Goal: Task Accomplishment & Management: Manage account settings

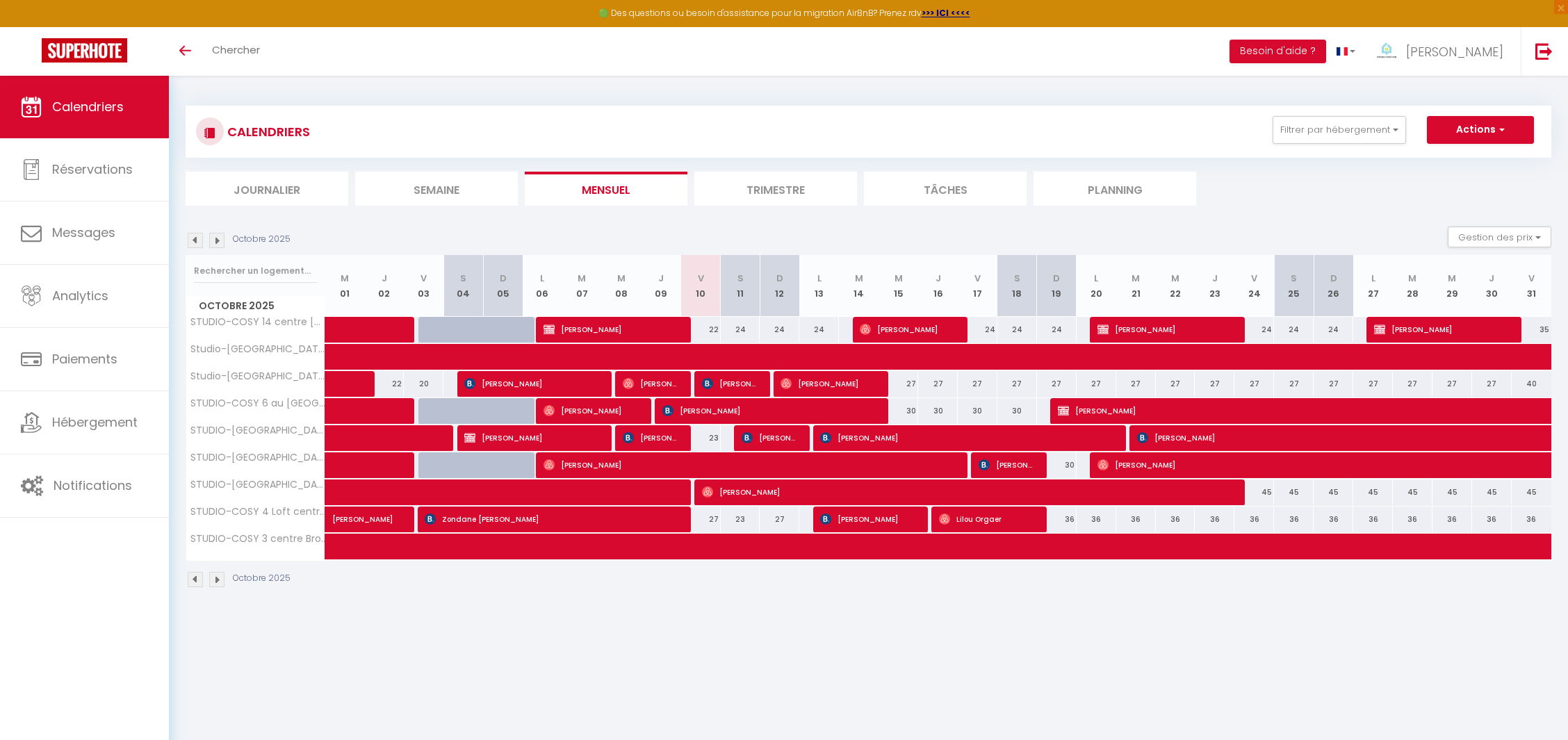
click at [776, 323] on div "24" at bounding box center [780, 329] width 40 height 26
type input "24"
type input "Dim 12 Octobre 2025"
type input "Lun 13 Octobre 2025"
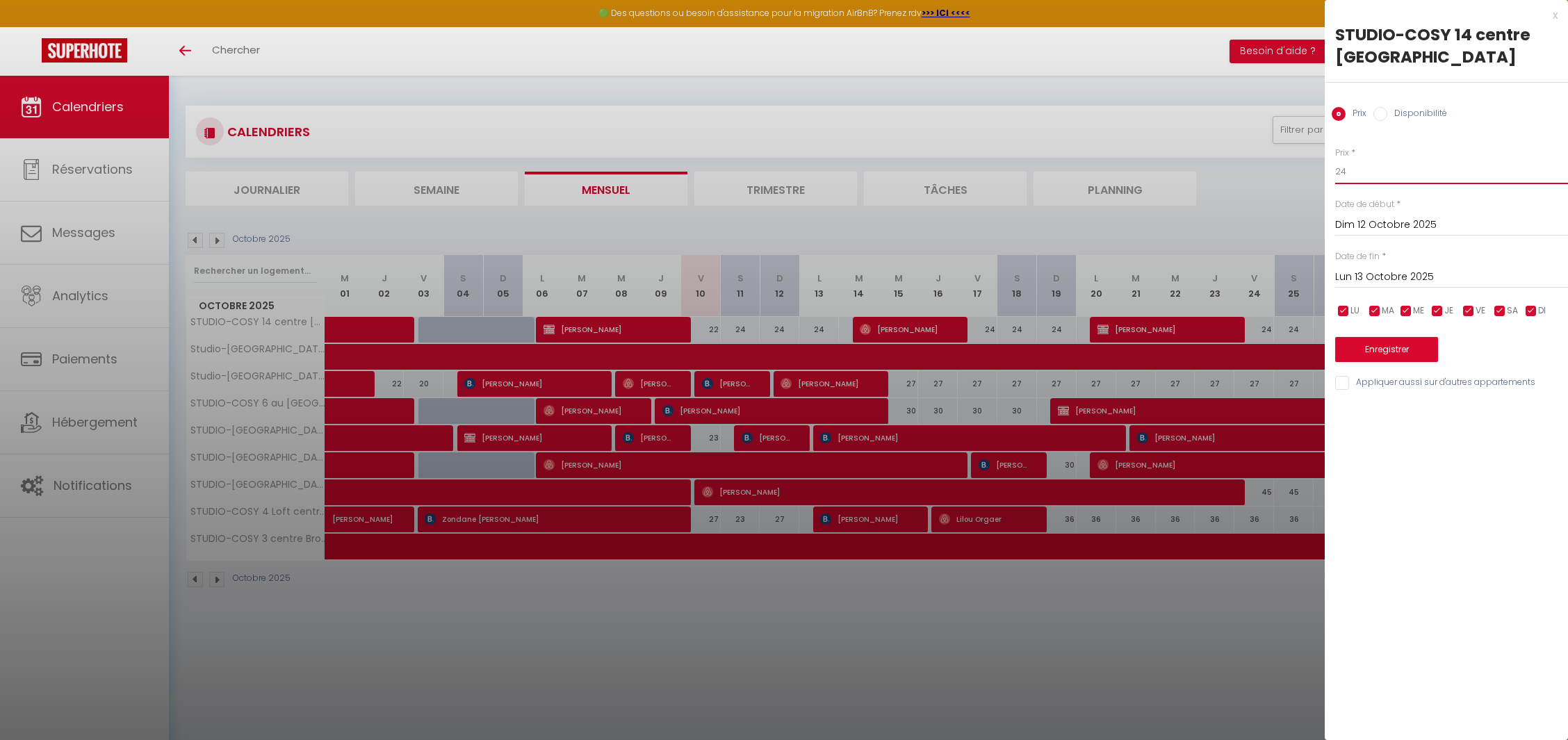
click at [1357, 169] on input "24" at bounding box center [1452, 171] width 232 height 25
type input "22"
click at [1378, 358] on button "Enregistrer" at bounding box center [1387, 350] width 103 height 25
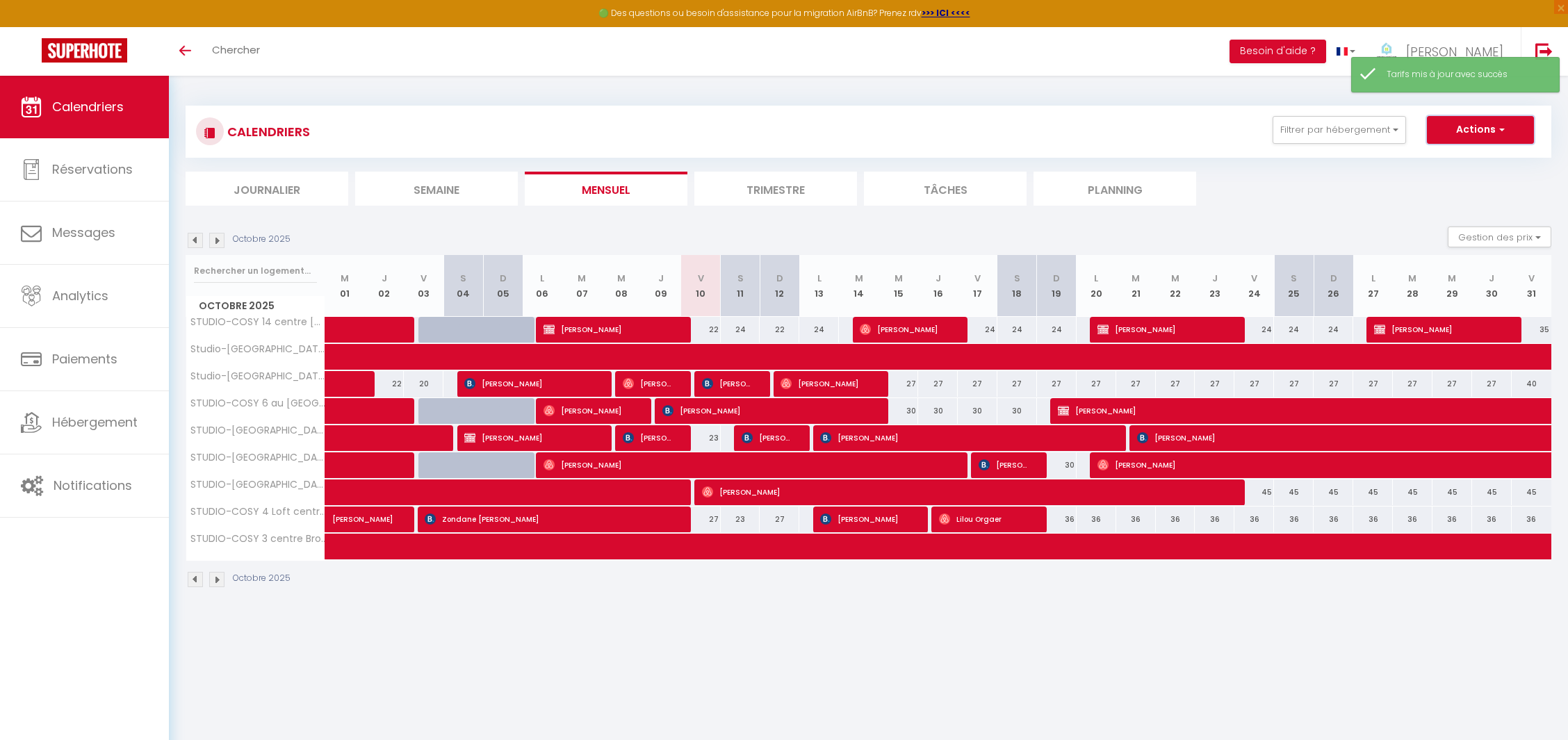
click at [1442, 129] on button "Actions" at bounding box center [1481, 130] width 108 height 28
click at [1491, 235] on button "Gestion des prix" at bounding box center [1499, 237] width 104 height 21
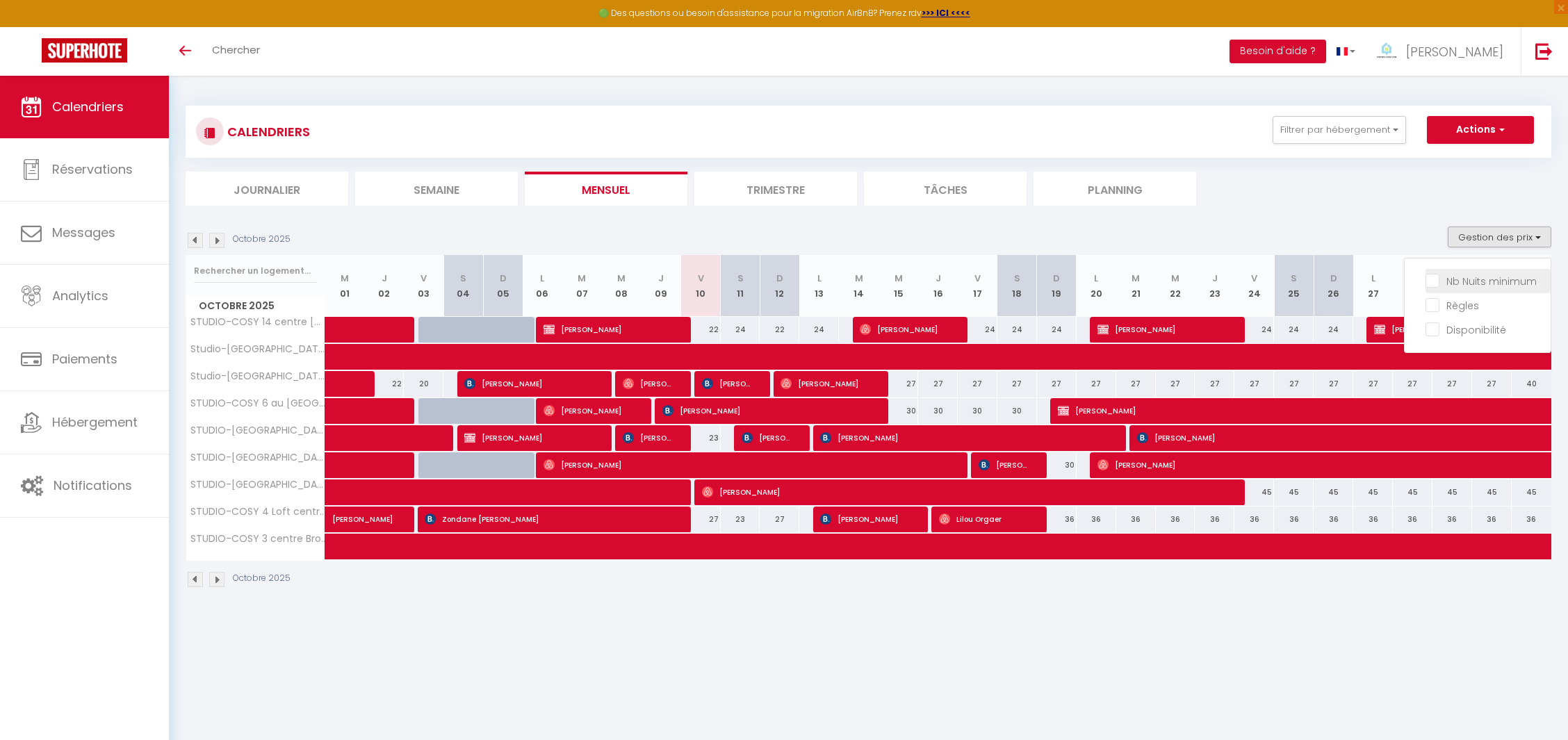
click at [1469, 280] on input "Nb Nuits minimum" at bounding box center [1488, 280] width 125 height 14
checkbox input "true"
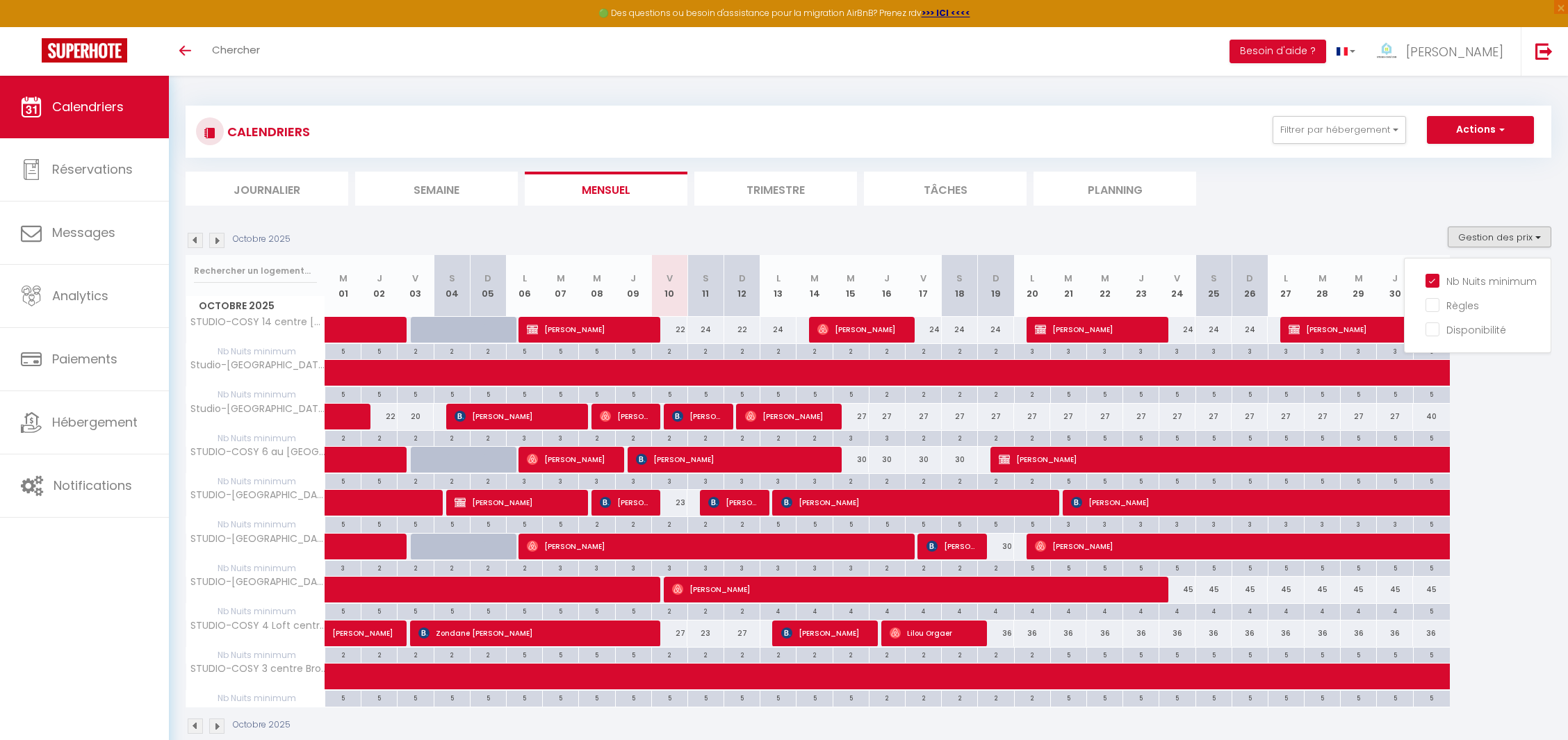
click at [1166, 353] on div "3" at bounding box center [1177, 351] width 36 height 14
type input "3"
type input "Ven 24 Octobre 2025"
type input "Sam 25 Octobre 2025"
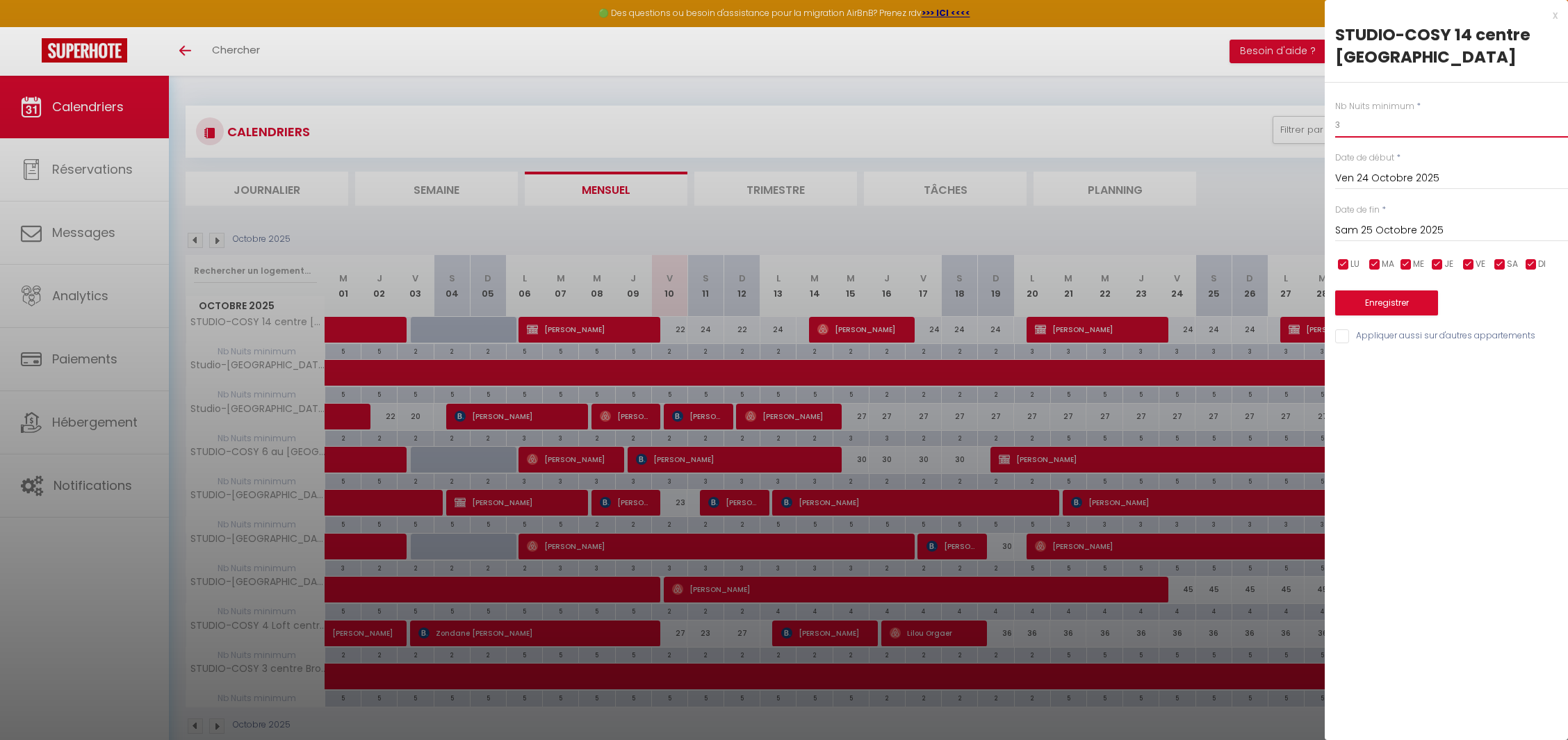
click at [1358, 125] on input "3" at bounding box center [1452, 125] width 232 height 25
type input "2"
click at [1387, 231] on input "Sam 25 Octobre 2025" at bounding box center [1452, 231] width 232 height 18
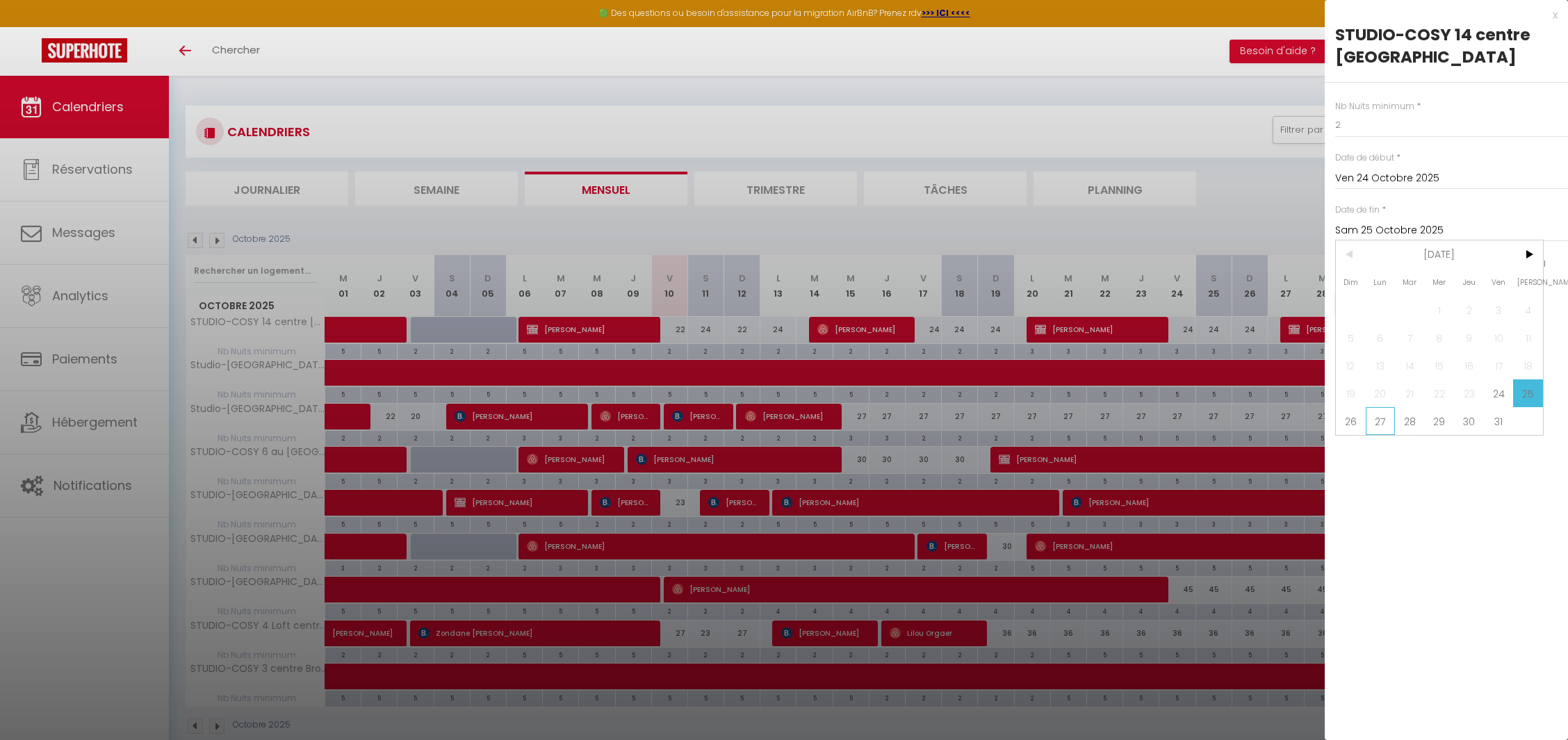
click at [1377, 427] on span "27" at bounding box center [1380, 421] width 30 height 28
type input "Lun 27 Octobre 2025"
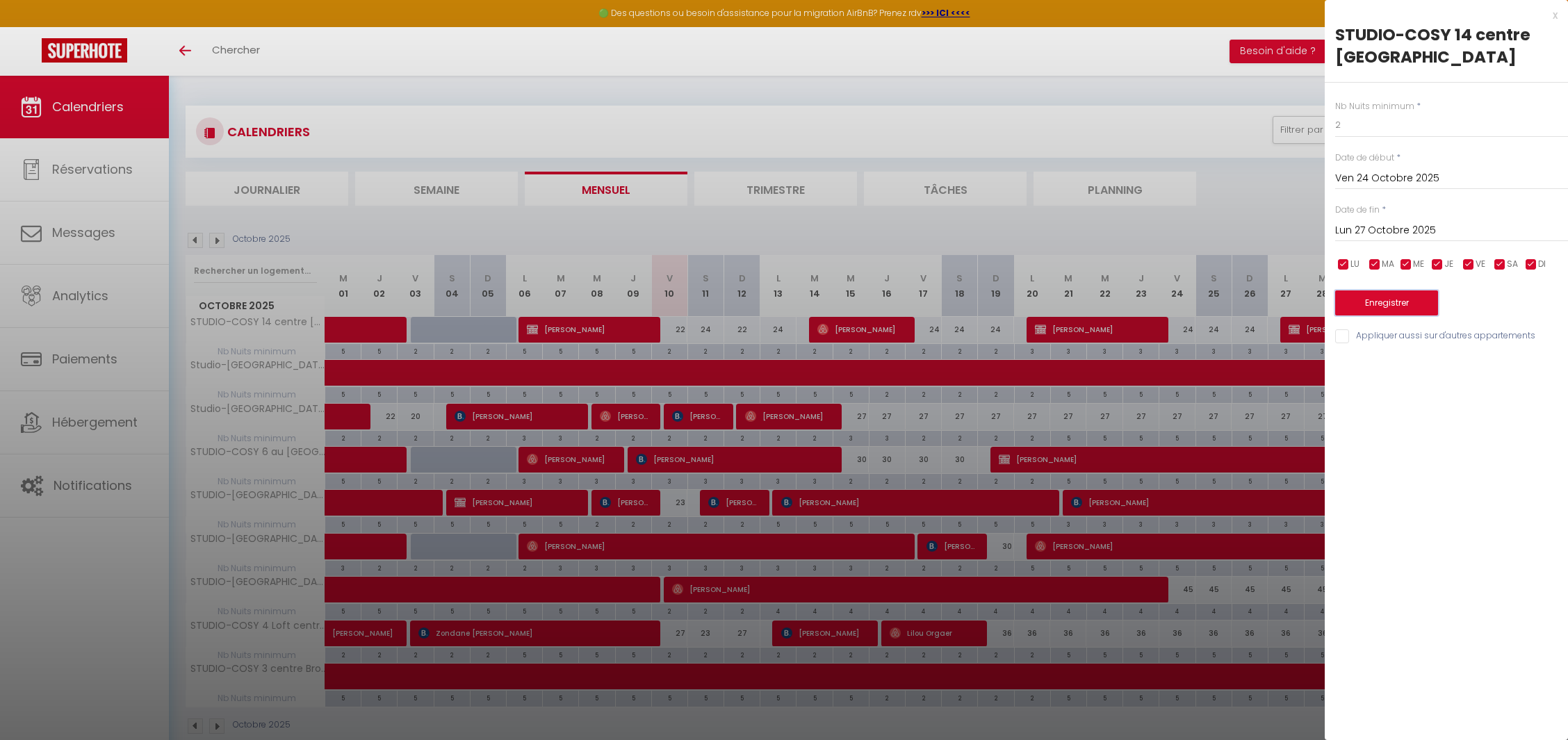
click at [1382, 297] on button "Enregistrer" at bounding box center [1387, 303] width 103 height 25
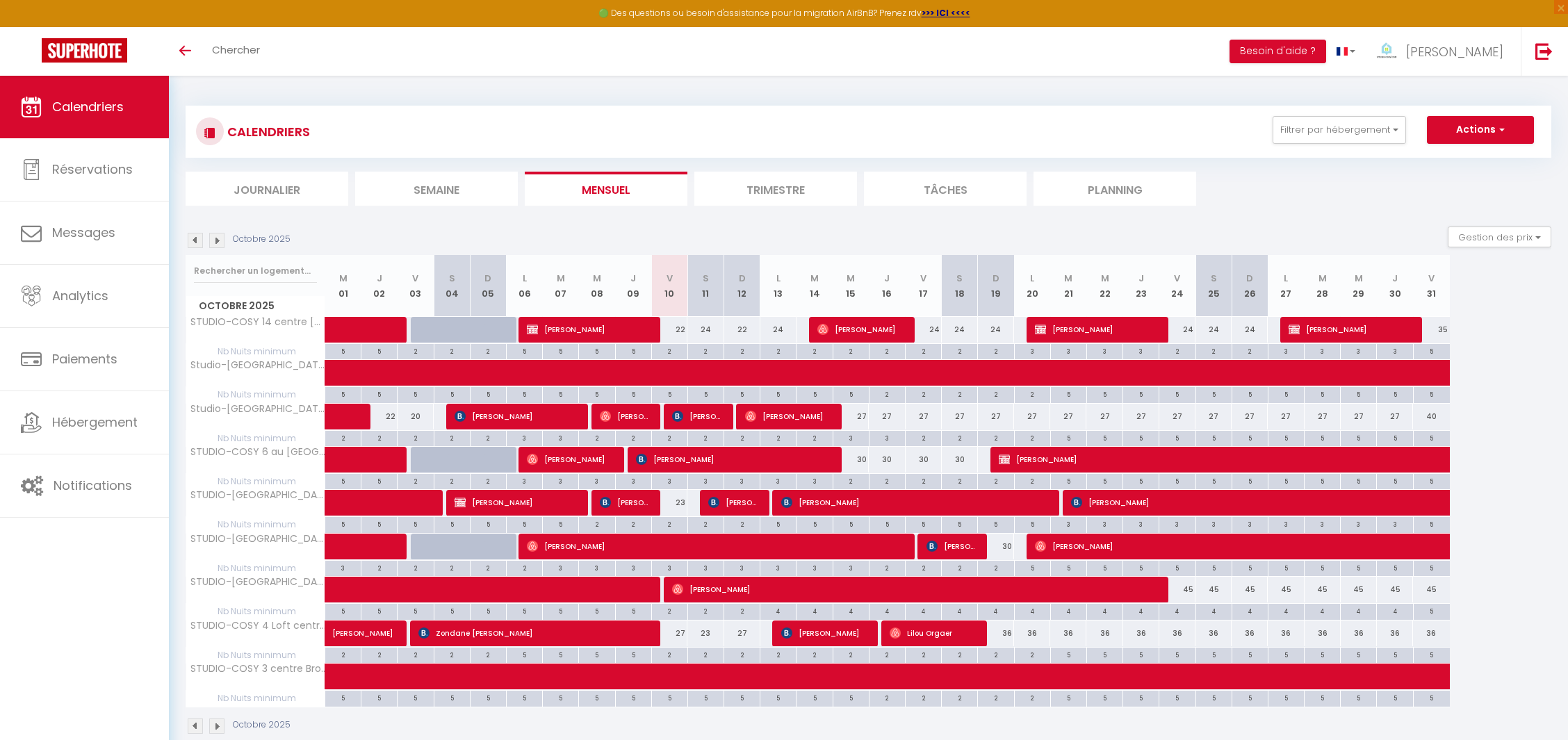
click at [1179, 604] on div "4" at bounding box center [1177, 611] width 36 height 14
type input "4"
type input "Ven 24 Octobre 2025"
type input "Sam 25 Octobre 2025"
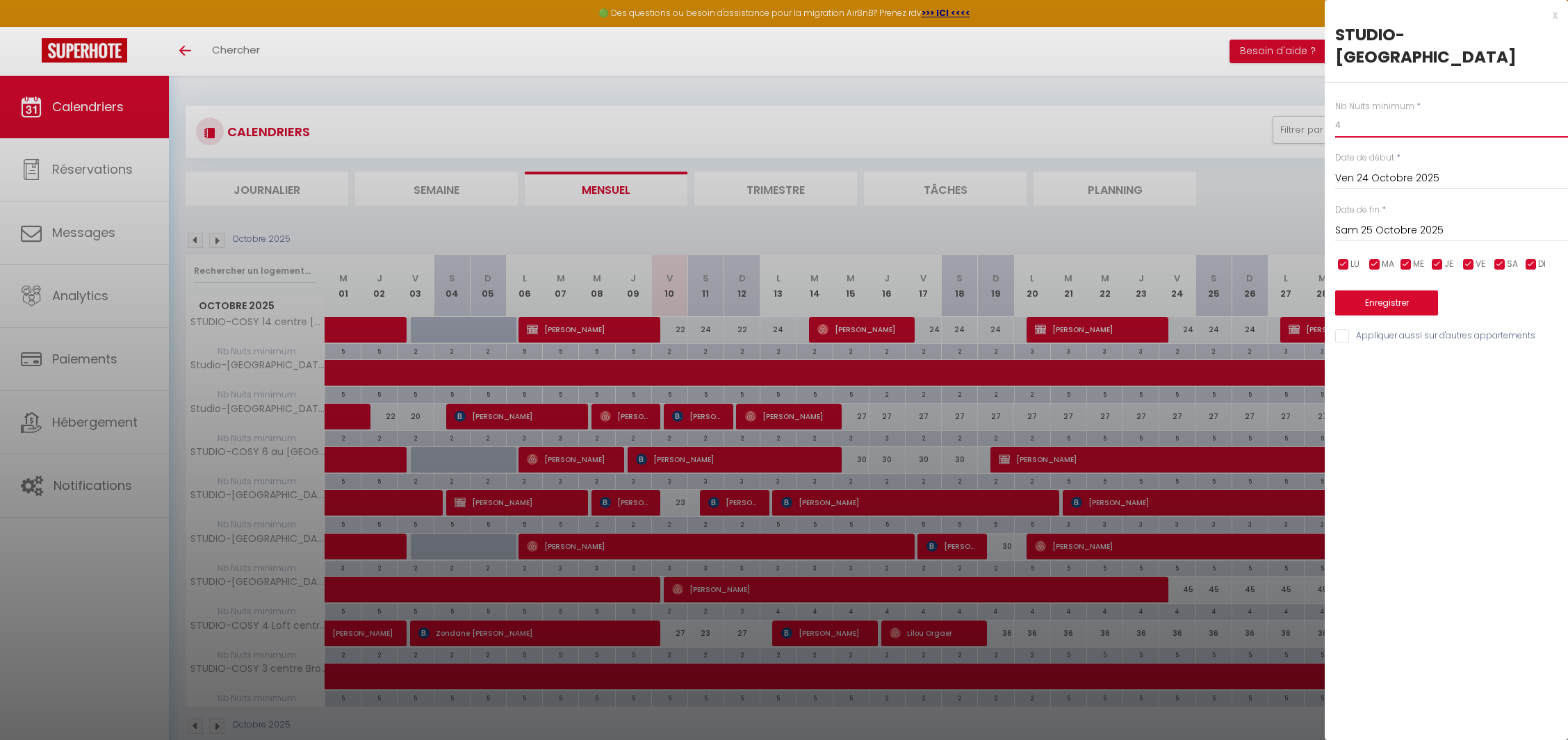
click at [1368, 126] on input "4" at bounding box center [1452, 125] width 232 height 25
type input "2"
click at [1405, 231] on input "Sam 25 Octobre 2025" at bounding box center [1452, 231] width 232 height 18
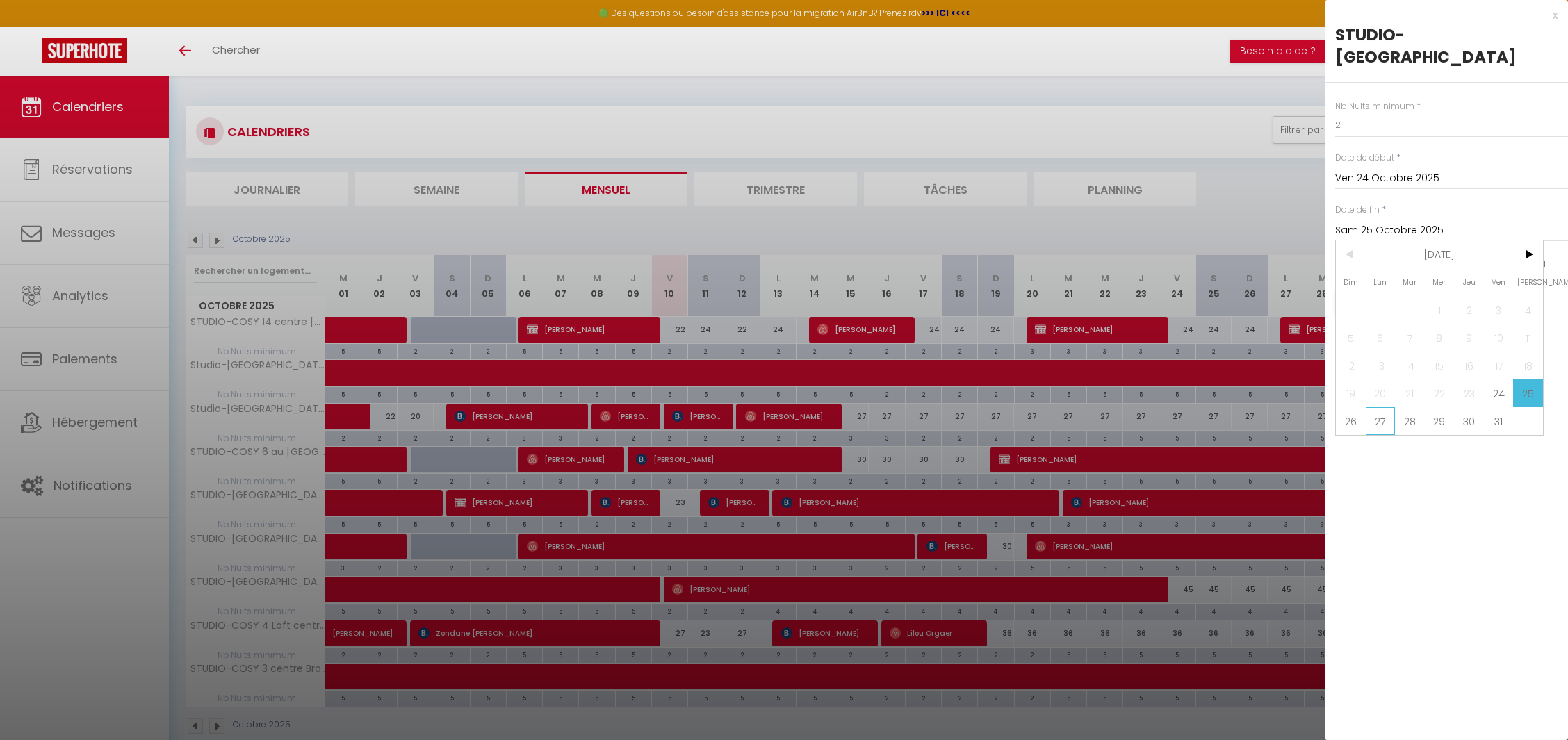
click at [1380, 417] on span "27" at bounding box center [1380, 421] width 30 height 28
type input "Lun 27 Octobre 2025"
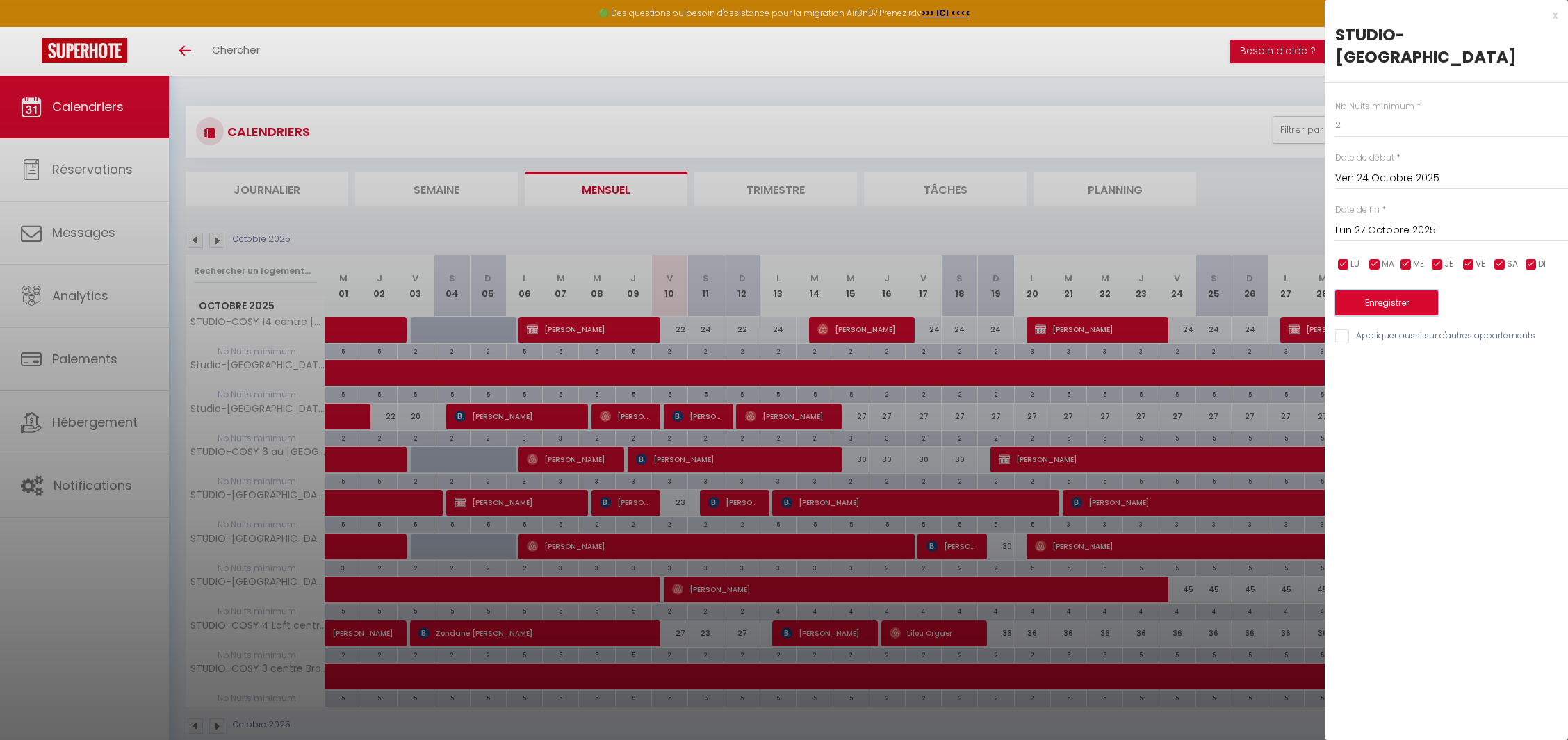
click at [1398, 295] on button "Enregistrer" at bounding box center [1387, 303] width 103 height 25
